Goal: Task Accomplishment & Management: Use online tool/utility

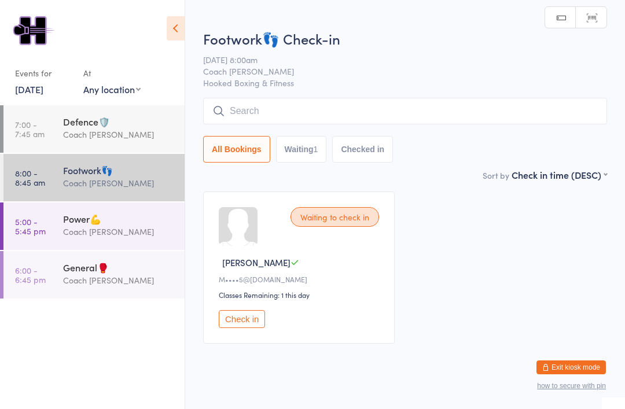
click at [78, 225] on div "Power💪" at bounding box center [119, 218] width 112 height 13
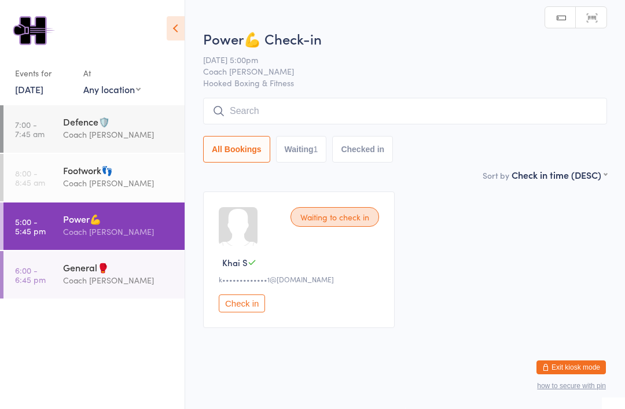
click at [78, 176] on div "Footwork👣" at bounding box center [119, 170] width 112 height 13
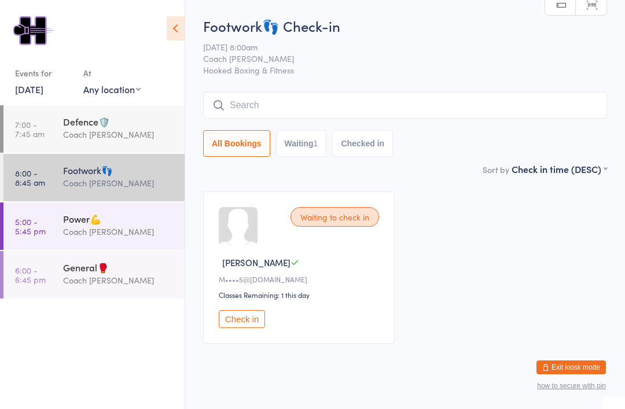
click at [130, 234] on div "Coach [PERSON_NAME]" at bounding box center [119, 231] width 112 height 13
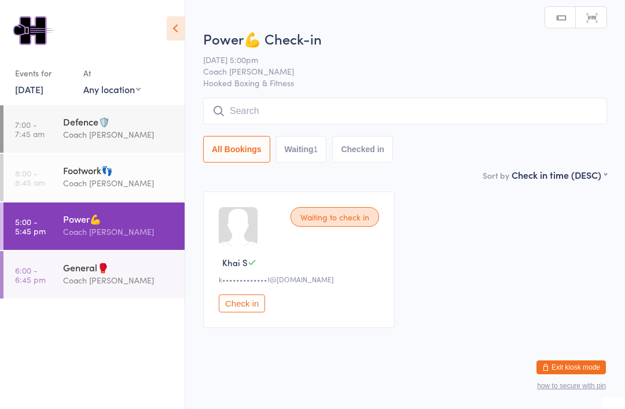
click at [141, 274] on div "General🥊" at bounding box center [119, 267] width 112 height 13
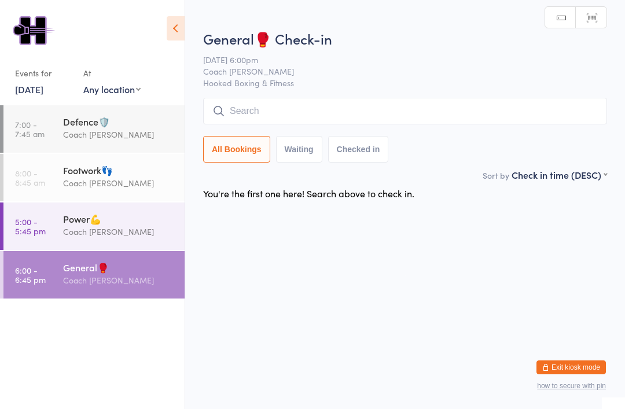
click at [108, 238] on div "Coach [PERSON_NAME]" at bounding box center [119, 231] width 112 height 13
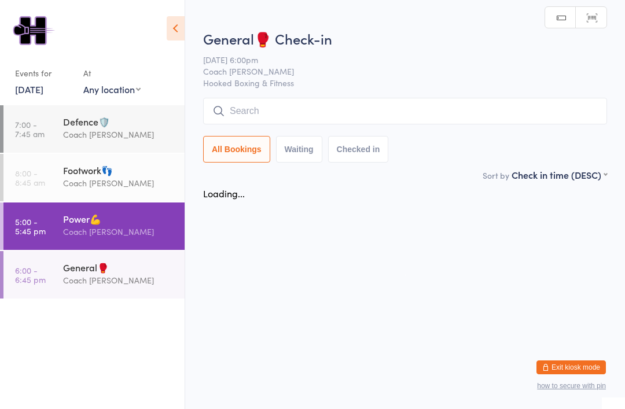
click at [141, 172] on div "Footwork👣" at bounding box center [119, 170] width 112 height 13
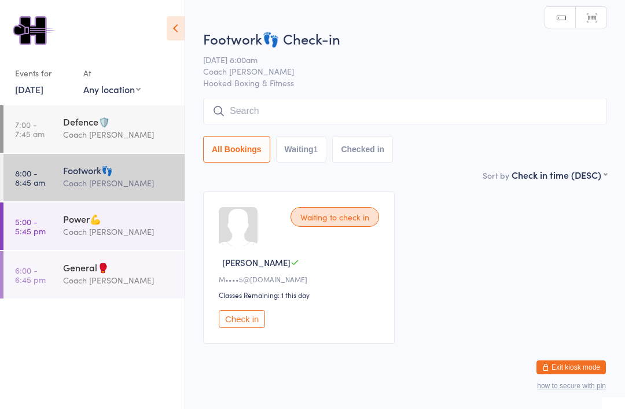
click at [124, 134] on div "Coach [PERSON_NAME]" at bounding box center [119, 134] width 112 height 13
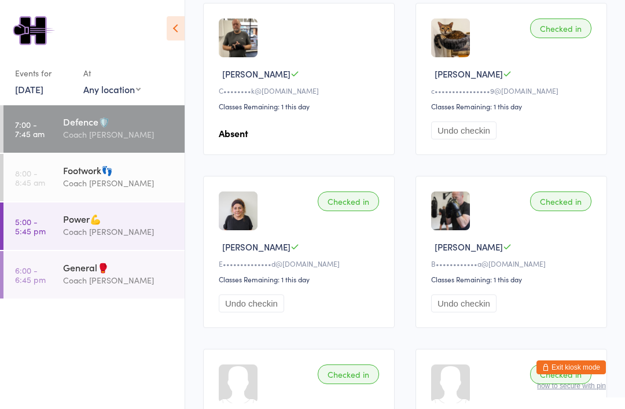
scroll to position [186, 0]
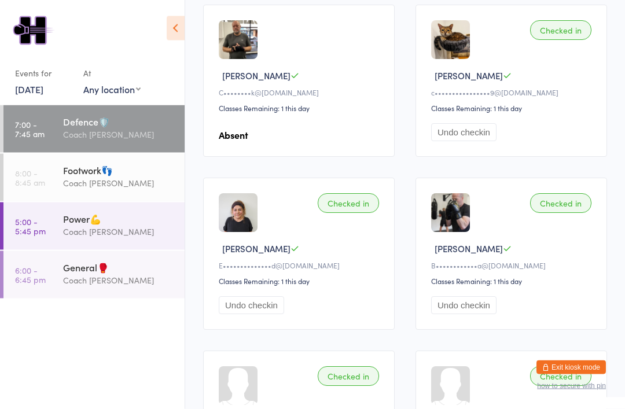
click at [102, 190] on div "Coach [PERSON_NAME]" at bounding box center [119, 182] width 112 height 13
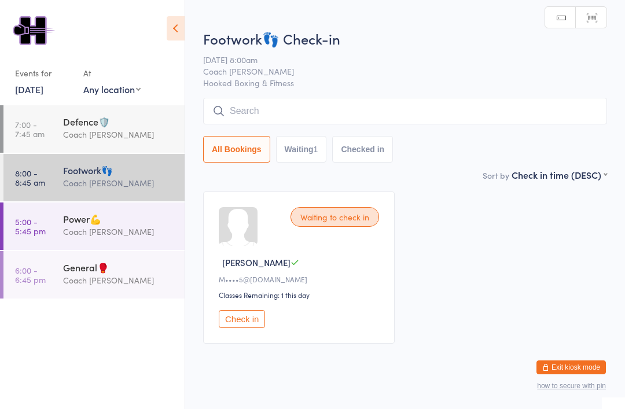
click at [79, 131] on div "Coach [PERSON_NAME]" at bounding box center [119, 134] width 112 height 13
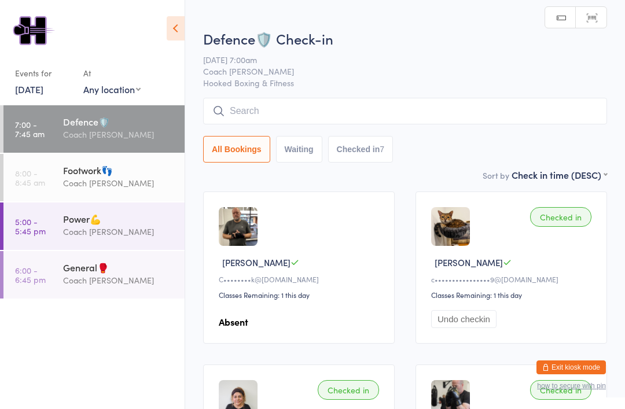
click at [82, 176] on div "Footwork👣" at bounding box center [119, 170] width 112 height 13
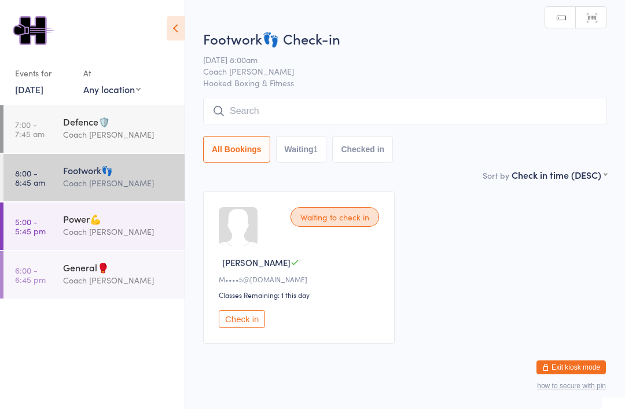
scroll to position [30, 0]
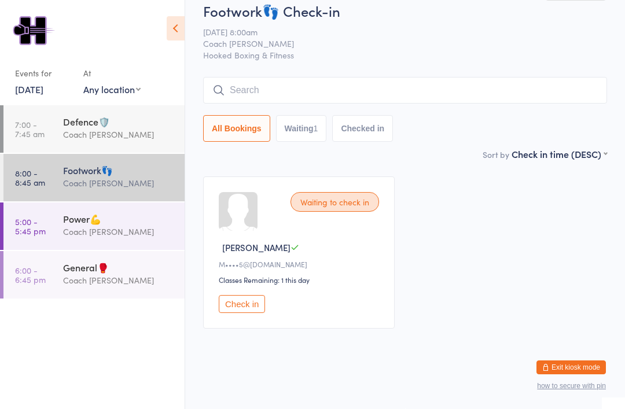
click at [231, 305] on button "Check in" at bounding box center [242, 304] width 46 height 18
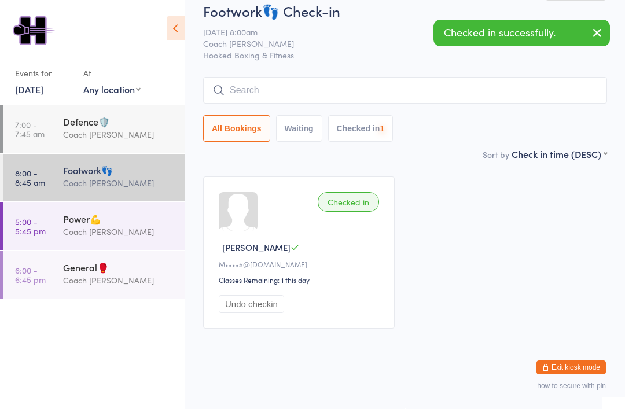
click at [309, 77] on input "search" at bounding box center [405, 90] width 404 height 27
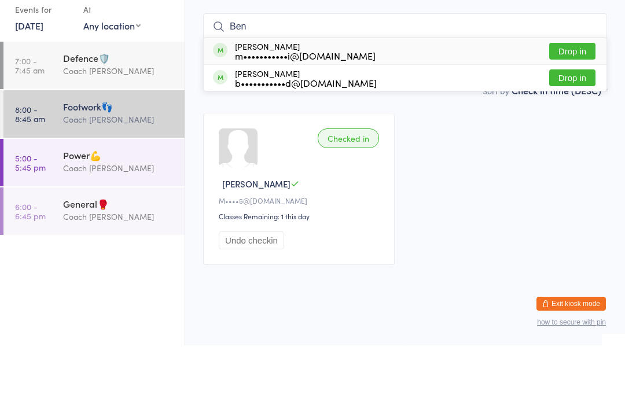
type input "Ben"
click at [313, 142] on div "b•••••••••••d@[DOMAIN_NAME]" at bounding box center [306, 146] width 142 height 9
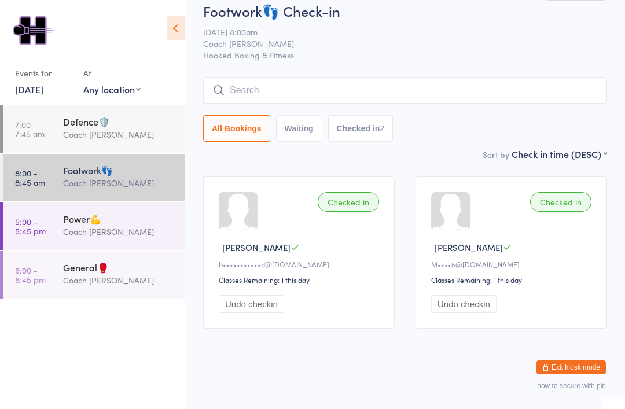
scroll to position [27, 0]
click at [153, 231] on div "Coach [PERSON_NAME]" at bounding box center [119, 231] width 112 height 13
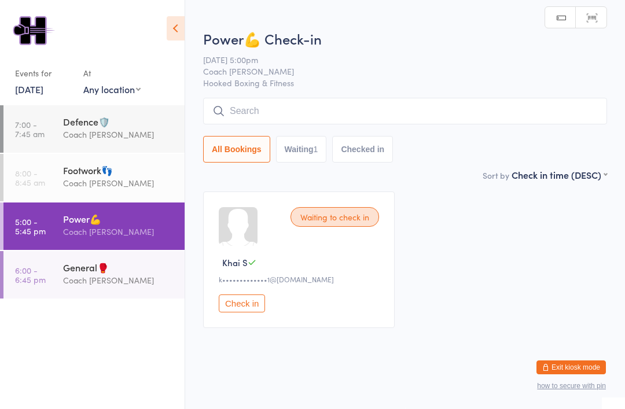
click at [144, 183] on div "Coach [PERSON_NAME]" at bounding box center [119, 182] width 112 height 13
